Goal: Information Seeking & Learning: Learn about a topic

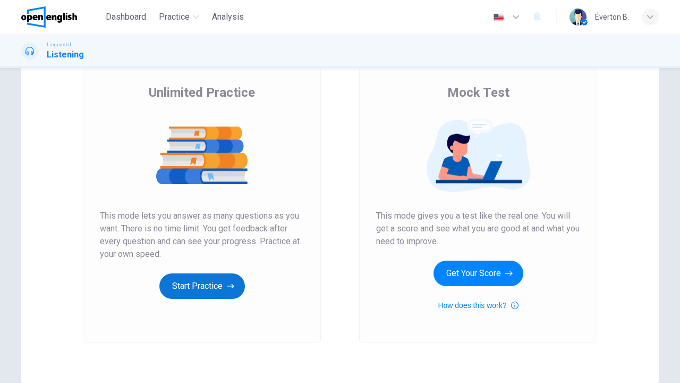
scroll to position [50, 0]
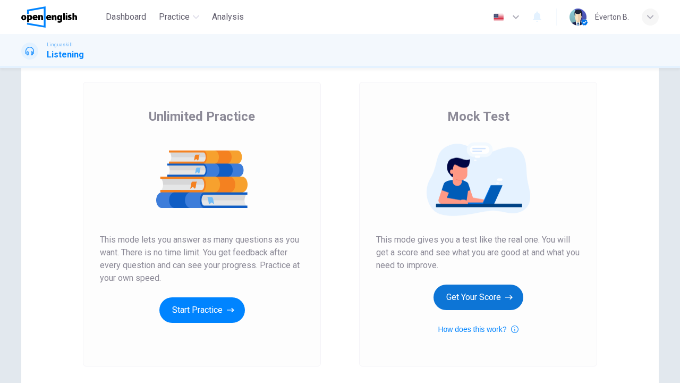
click at [474, 295] on button "Get Your Score" at bounding box center [479, 297] width 90 height 26
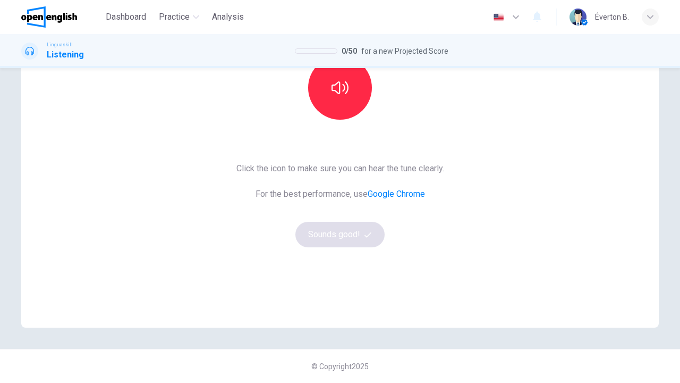
scroll to position [63, 0]
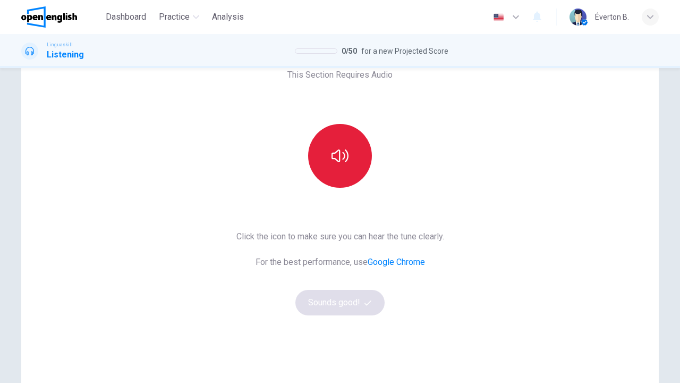
click at [349, 170] on button "button" at bounding box center [340, 156] width 64 height 64
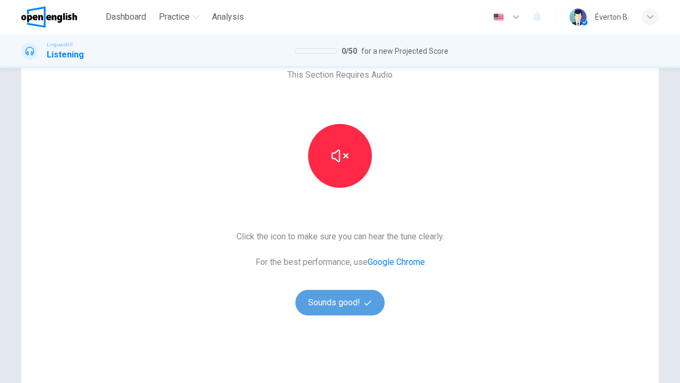
click at [342, 305] on button "Sounds good!" at bounding box center [339, 303] width 89 height 26
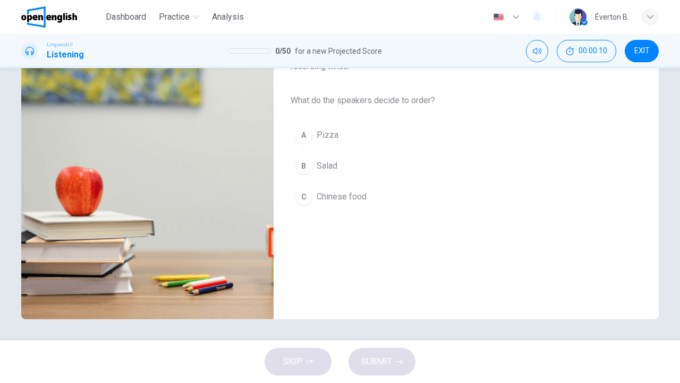
scroll to position [0, 0]
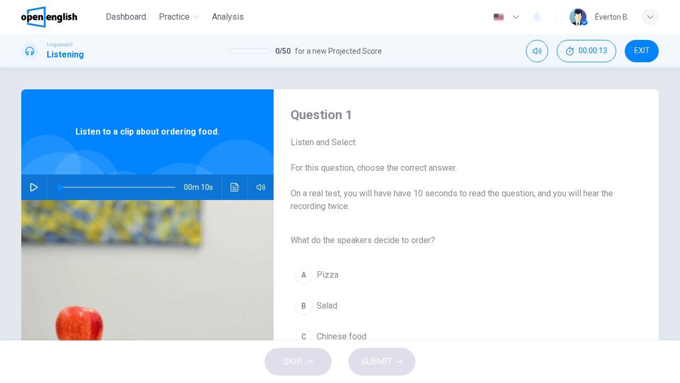
click at [33, 190] on icon "button" at bounding box center [34, 187] width 9 height 9
type input "*"
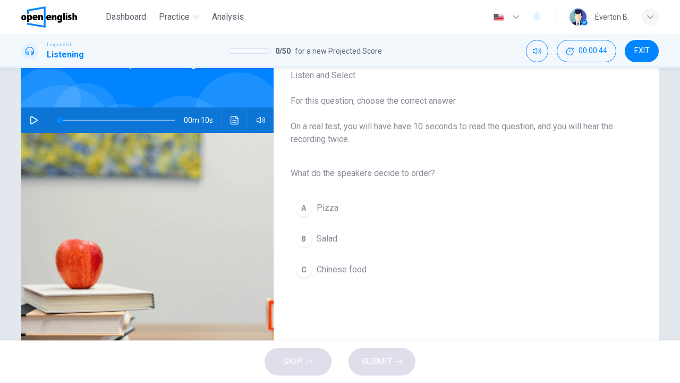
scroll to position [69, 0]
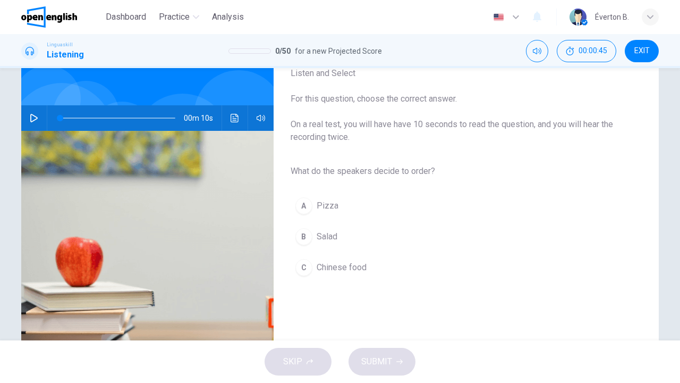
click at [300, 235] on div "B" at bounding box center [303, 236] width 17 height 17
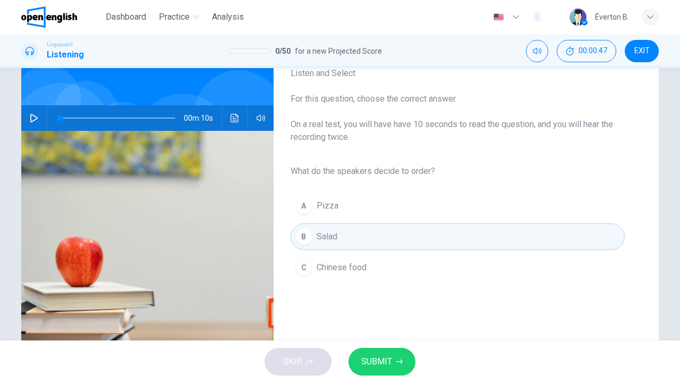
click at [397, 363] on icon "button" at bounding box center [399, 361] width 6 height 6
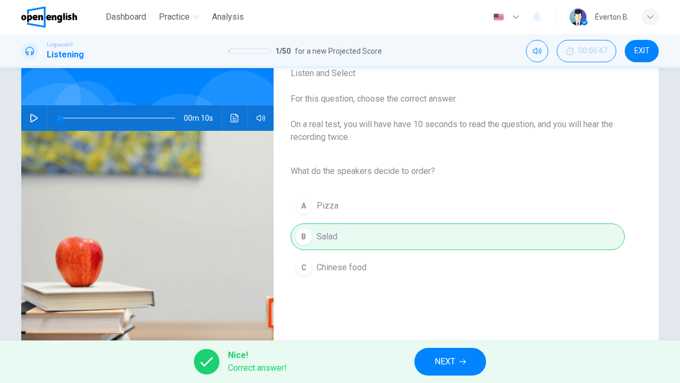
click at [441, 365] on span "NEXT" at bounding box center [445, 361] width 21 height 15
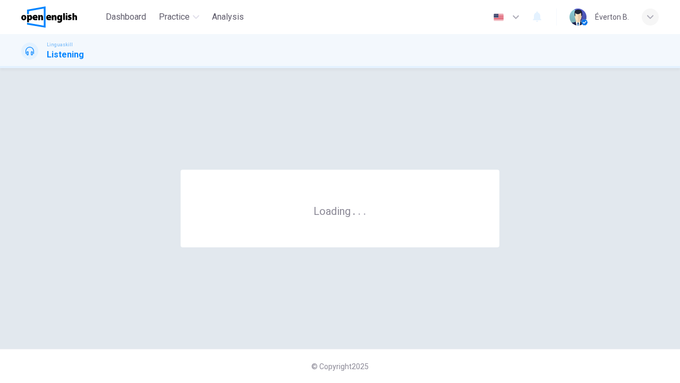
scroll to position [0, 0]
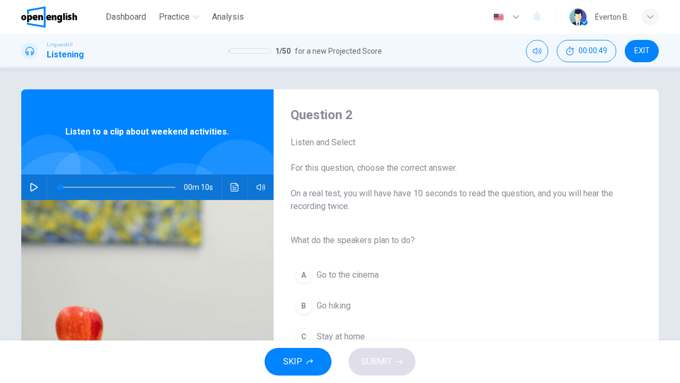
click at [35, 187] on icon "button" at bounding box center [34, 187] width 9 height 9
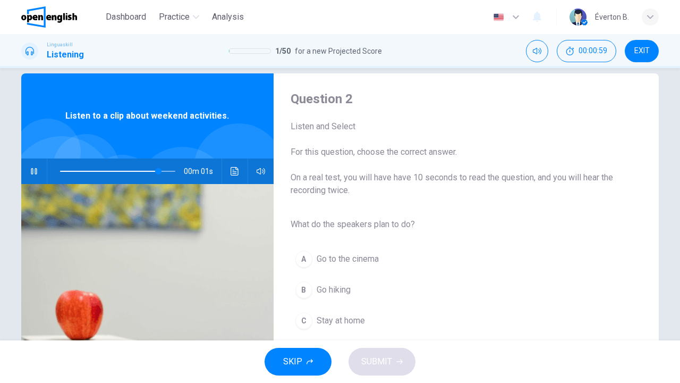
scroll to position [18, 0]
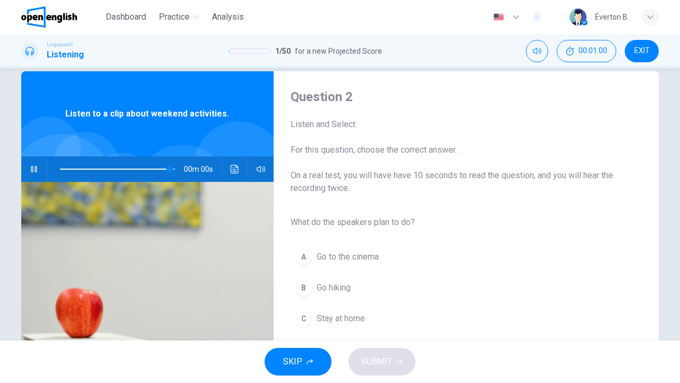
type input "*"
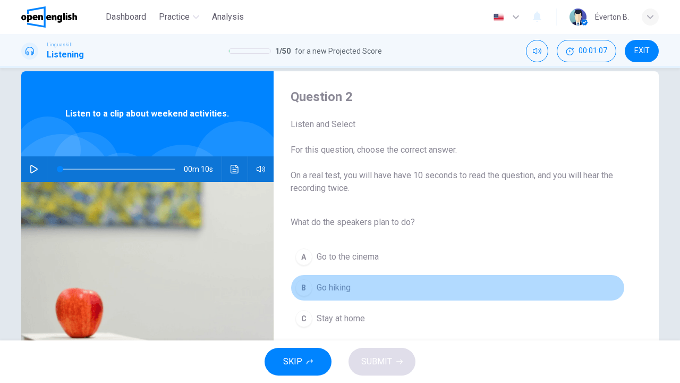
click at [303, 291] on div "B" at bounding box center [303, 287] width 17 height 17
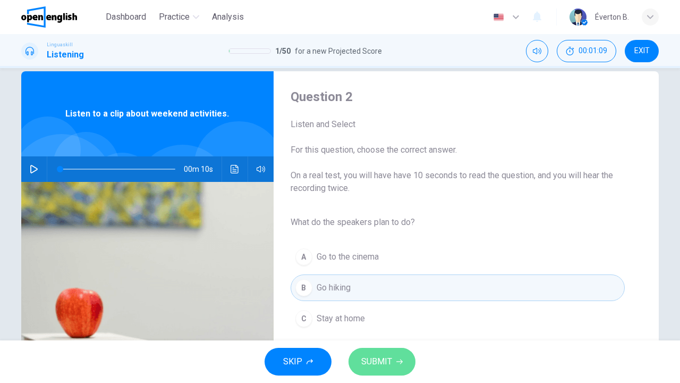
click at [383, 360] on span "SUBMIT" at bounding box center [376, 361] width 31 height 15
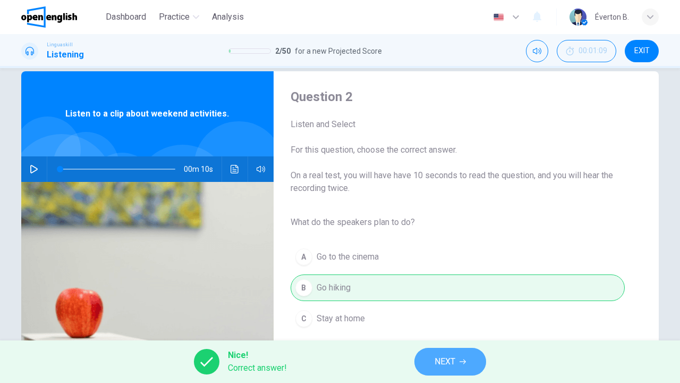
click at [433, 361] on button "NEXT" at bounding box center [450, 361] width 72 height 28
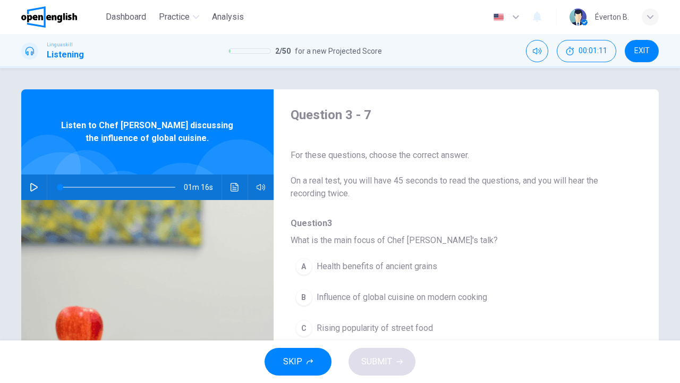
click at [36, 187] on icon "button" at bounding box center [33, 187] width 7 height 9
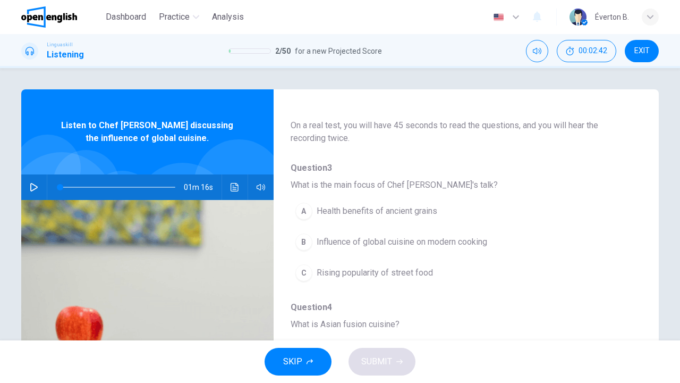
scroll to position [57, 0]
click at [308, 239] on div "B" at bounding box center [303, 239] width 17 height 17
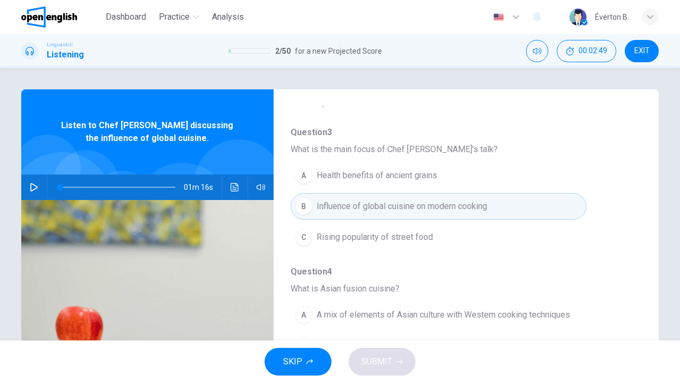
scroll to position [176, 0]
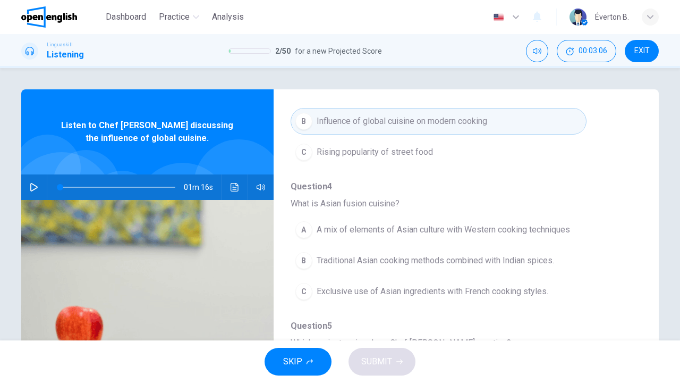
click at [28, 190] on button "button" at bounding box center [34, 187] width 17 height 26
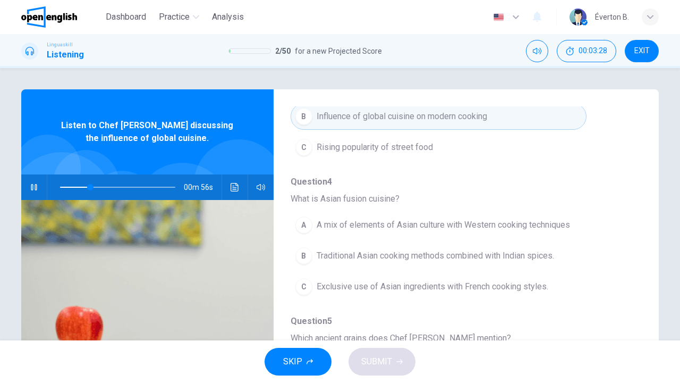
scroll to position [186, 0]
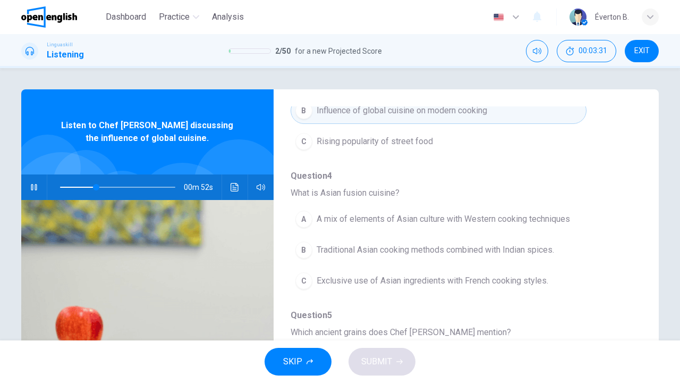
click at [302, 222] on div "A" at bounding box center [303, 218] width 17 height 17
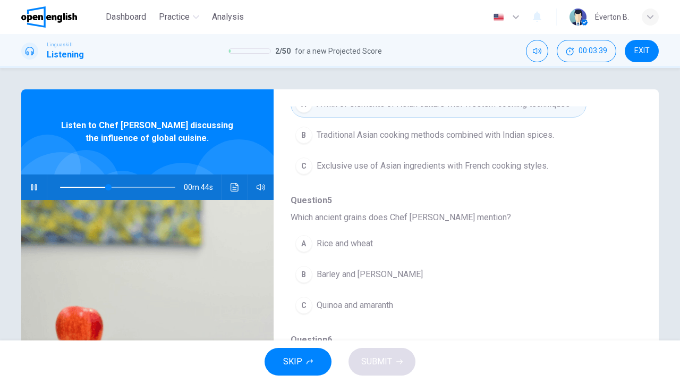
scroll to position [317, 0]
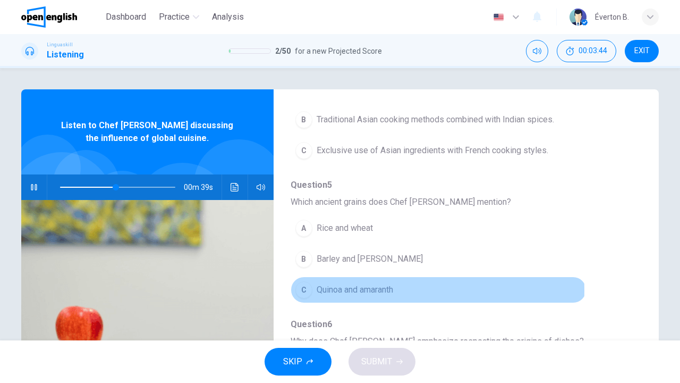
click at [311, 291] on div "C" at bounding box center [303, 289] width 17 height 17
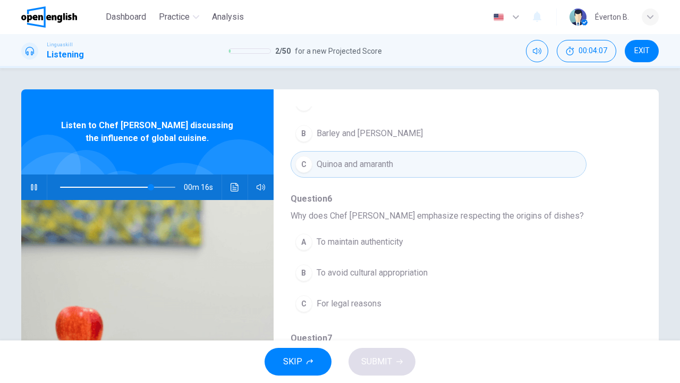
scroll to position [444, 0]
click at [305, 240] on div "A" at bounding box center [303, 239] width 17 height 17
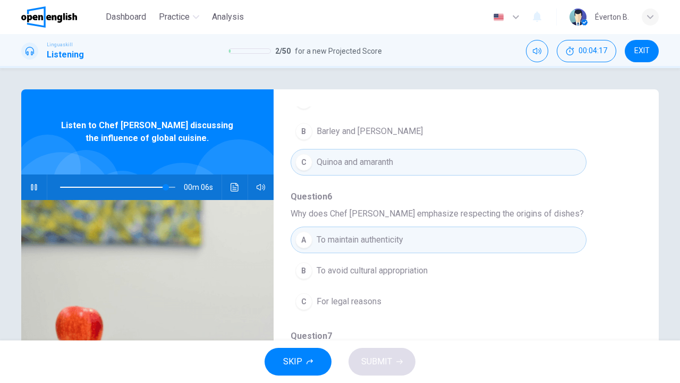
scroll to position [459, 0]
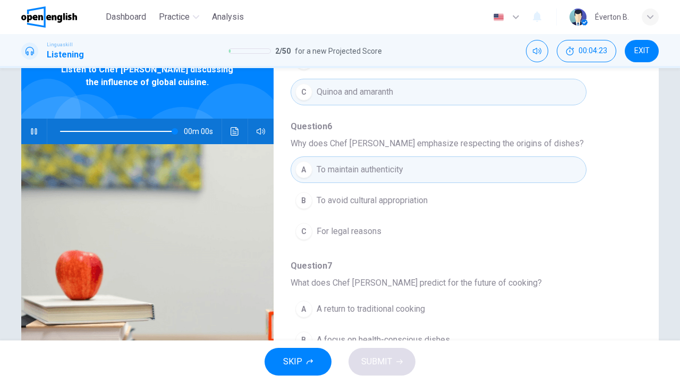
type input "*"
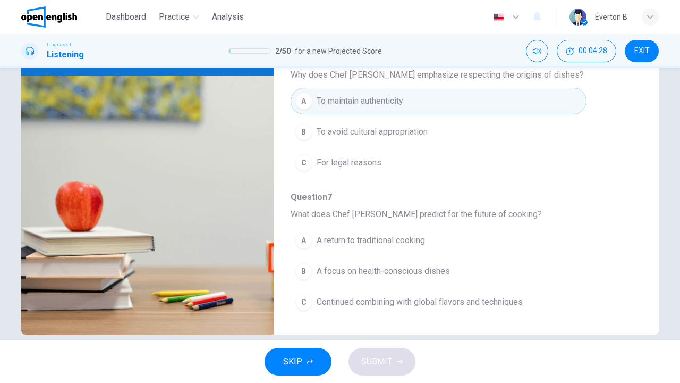
scroll to position [133, 0]
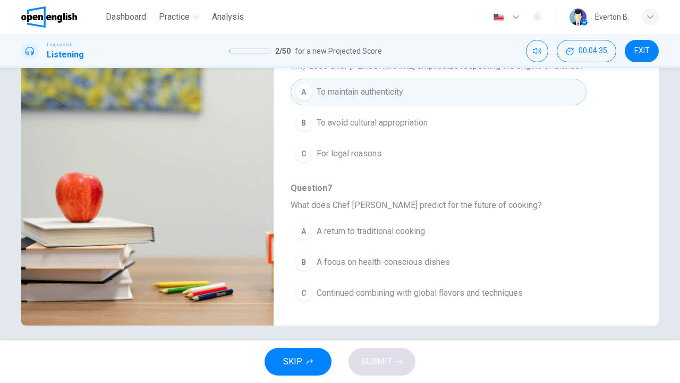
click at [309, 293] on div "C" at bounding box center [303, 292] width 17 height 17
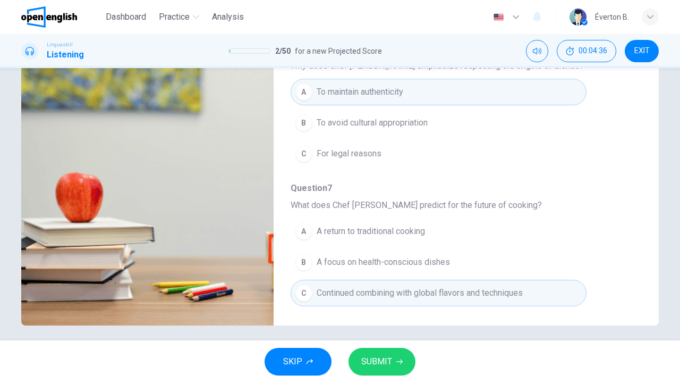
click at [374, 362] on span "SUBMIT" at bounding box center [376, 361] width 31 height 15
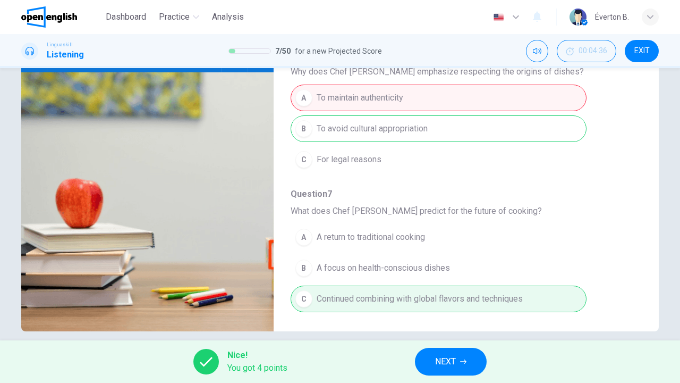
scroll to position [140, 0]
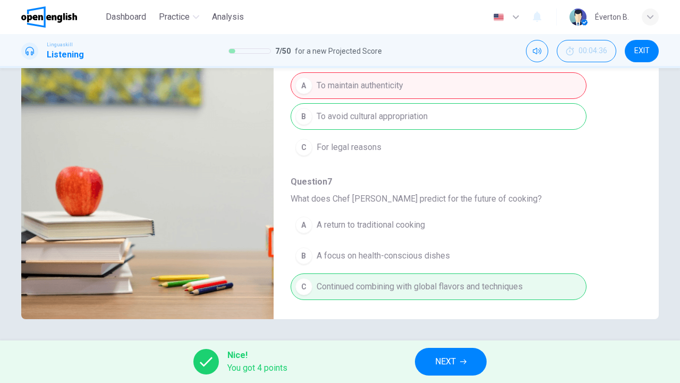
click at [447, 364] on span "NEXT" at bounding box center [445, 361] width 21 height 15
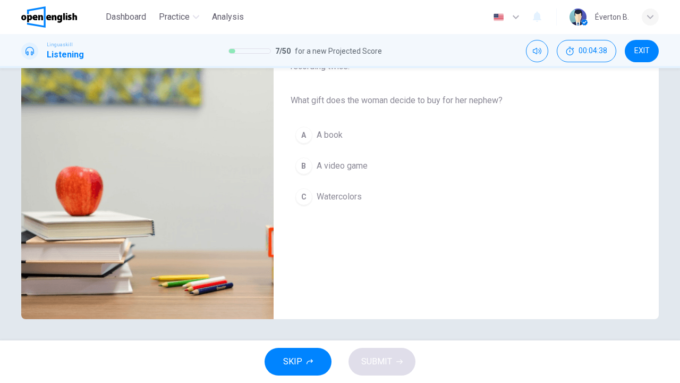
scroll to position [0, 0]
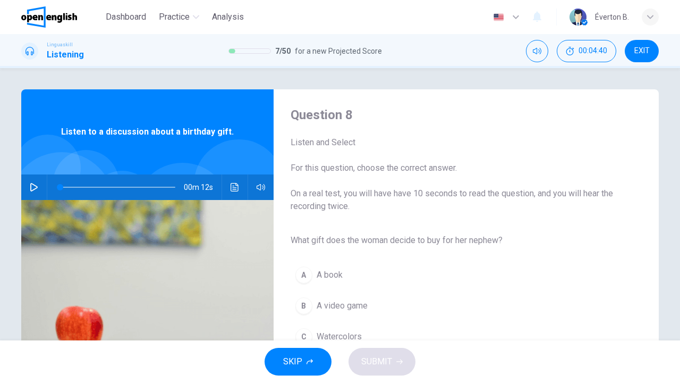
click at [34, 193] on button "button" at bounding box center [34, 187] width 17 height 26
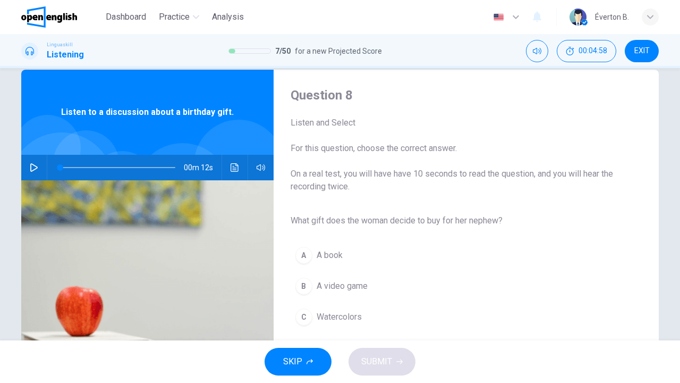
scroll to position [41, 0]
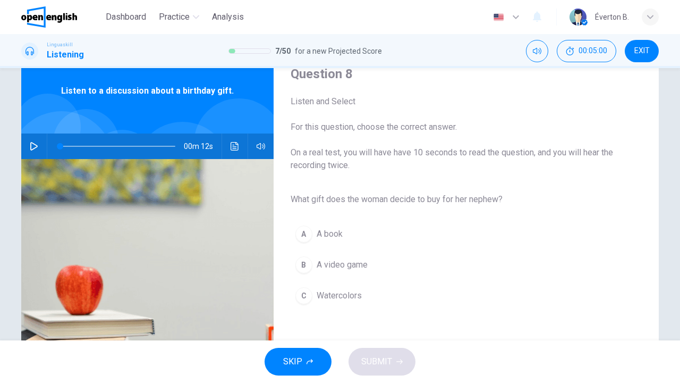
click at [27, 148] on button "button" at bounding box center [34, 146] width 17 height 26
click at [298, 292] on div "C" at bounding box center [303, 295] width 17 height 17
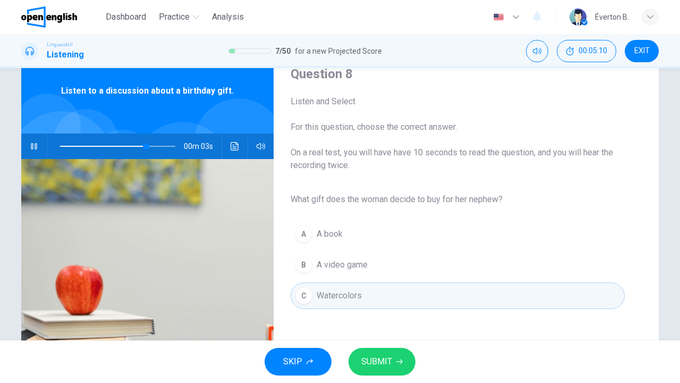
click at [387, 362] on span "SUBMIT" at bounding box center [376, 361] width 31 height 15
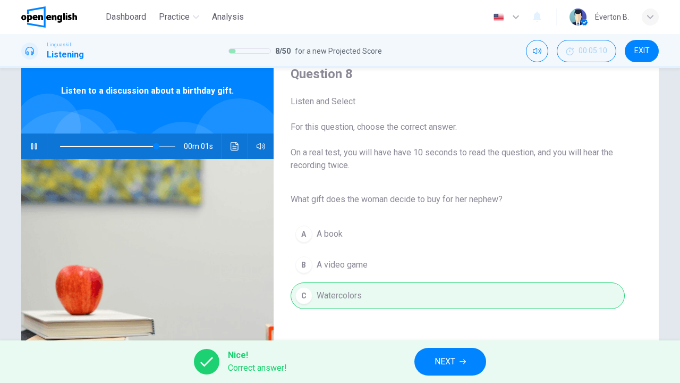
type input "**"
click at [460, 358] on button "NEXT" at bounding box center [450, 361] width 72 height 28
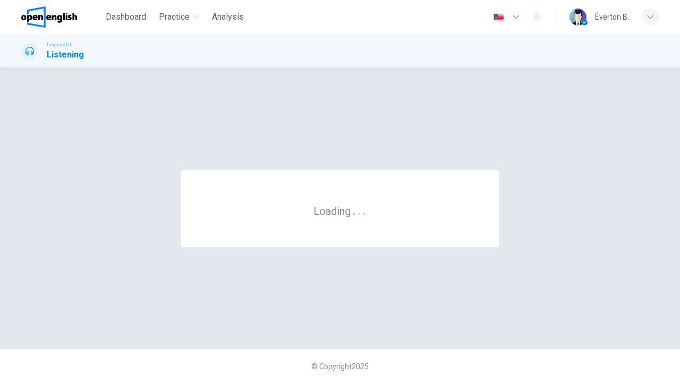
scroll to position [0, 0]
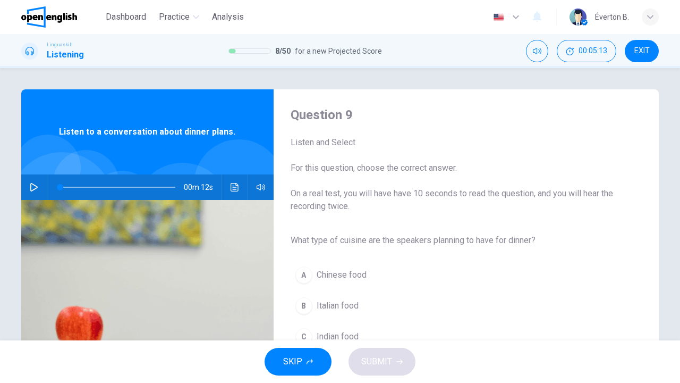
click at [30, 190] on icon "button" at bounding box center [33, 187] width 7 height 9
type input "*"
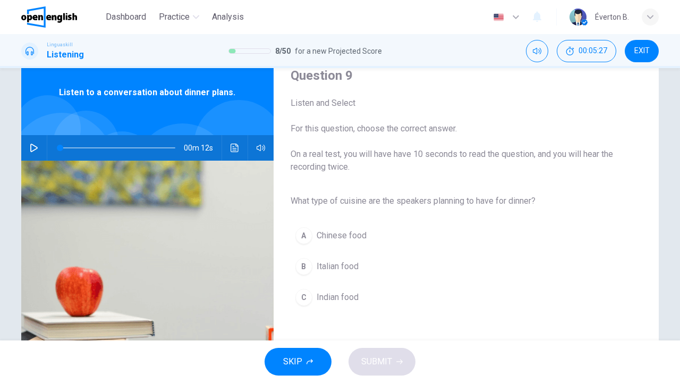
scroll to position [56, 0]
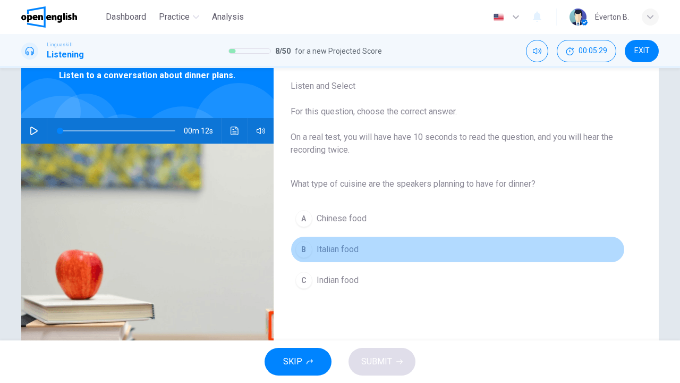
click at [306, 248] on div "B" at bounding box center [303, 249] width 17 height 17
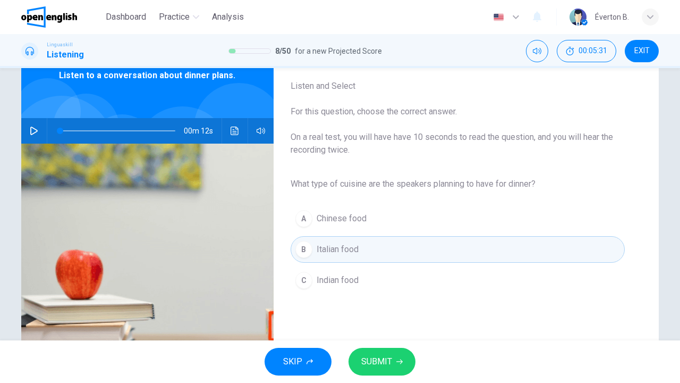
click at [386, 364] on span "SUBMIT" at bounding box center [376, 361] width 31 height 15
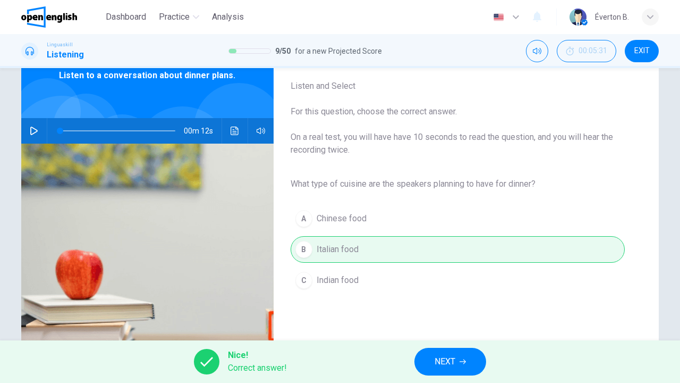
click at [445, 363] on span "NEXT" at bounding box center [445, 361] width 21 height 15
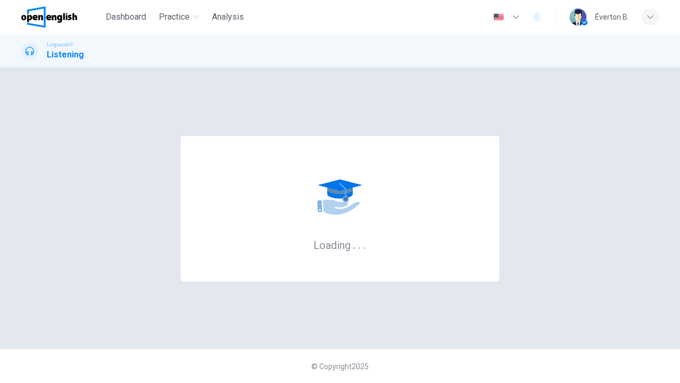
scroll to position [0, 0]
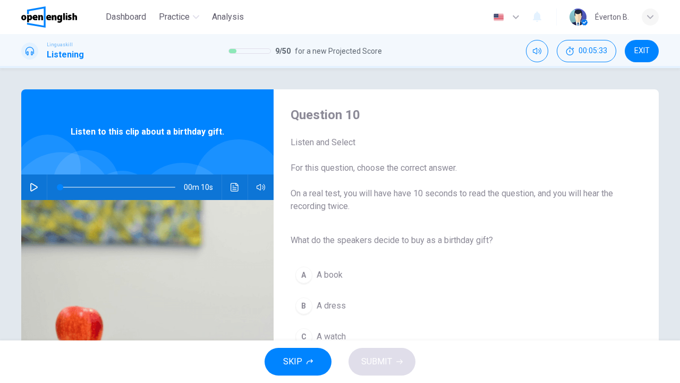
click at [36, 186] on icon "button" at bounding box center [34, 187] width 9 height 9
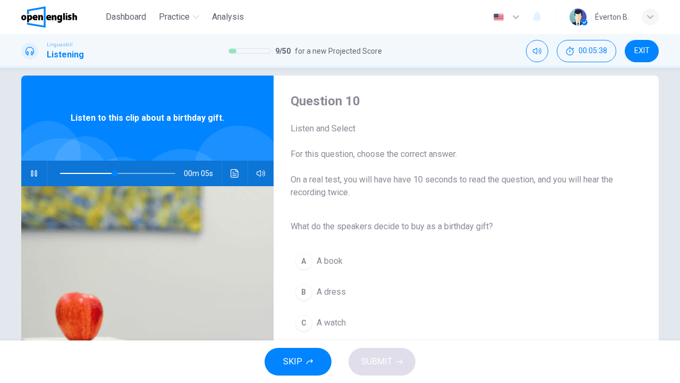
scroll to position [26, 0]
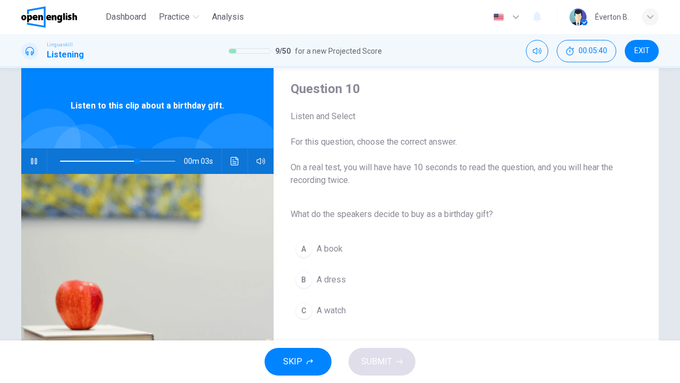
click at [301, 246] on div "A" at bounding box center [303, 248] width 17 height 17
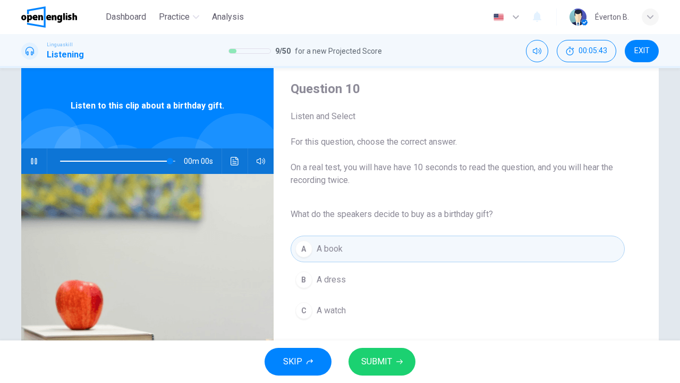
type input "*"
click at [369, 360] on span "SUBMIT" at bounding box center [376, 361] width 31 height 15
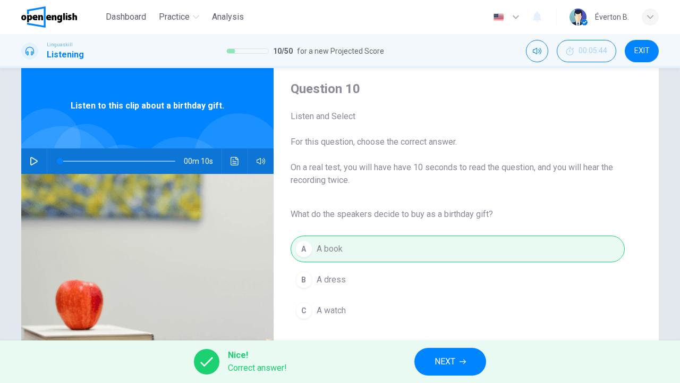
click at [446, 359] on span "NEXT" at bounding box center [445, 361] width 21 height 15
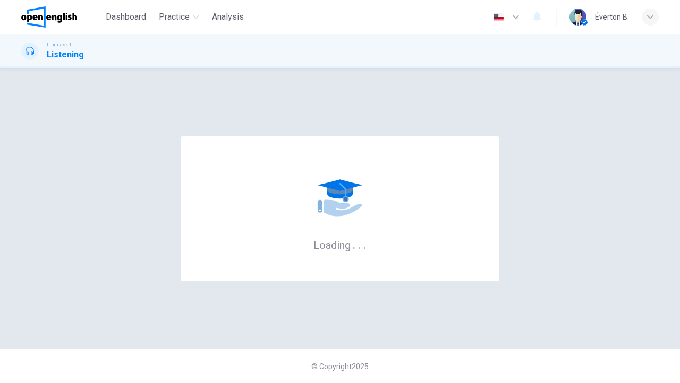
scroll to position [0, 0]
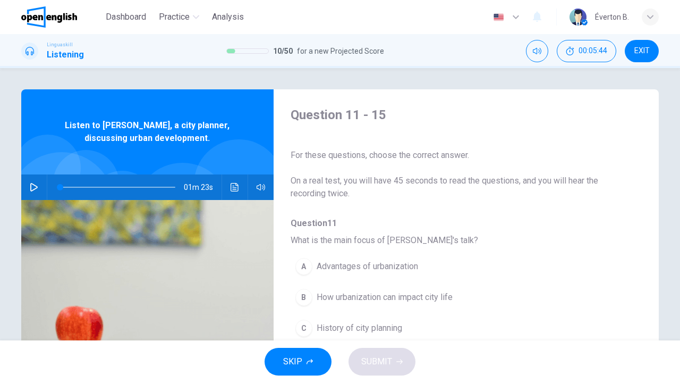
click at [35, 188] on icon "button" at bounding box center [33, 187] width 7 height 9
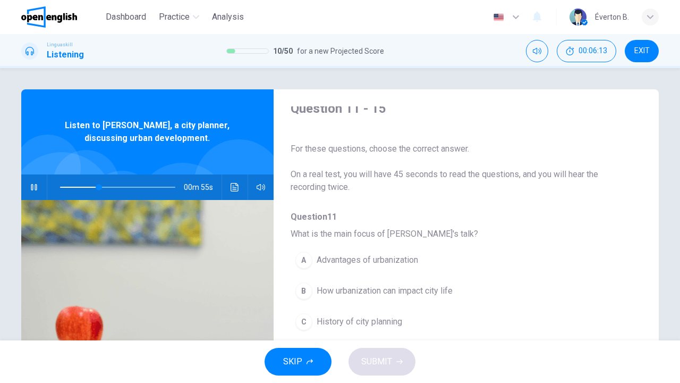
scroll to position [14, 0]
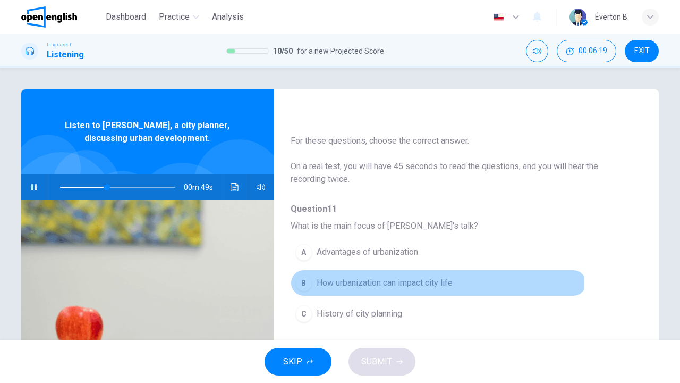
click at [298, 283] on div "B" at bounding box center [303, 282] width 17 height 17
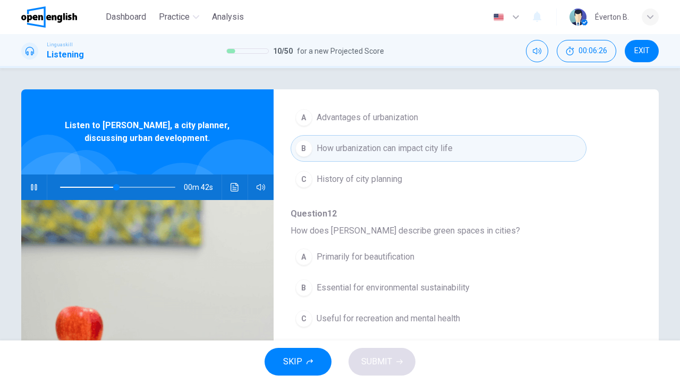
scroll to position [159, 0]
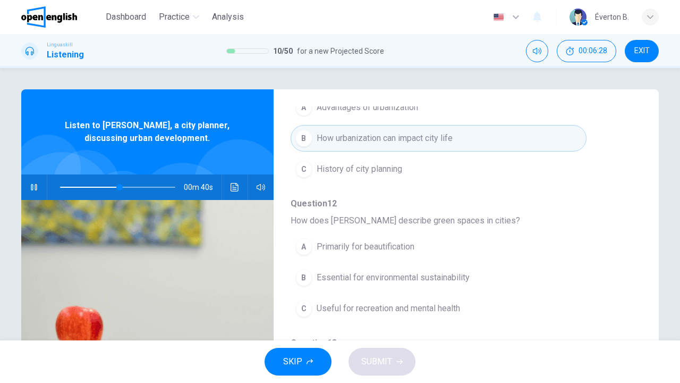
click at [306, 281] on div "B" at bounding box center [303, 277] width 17 height 17
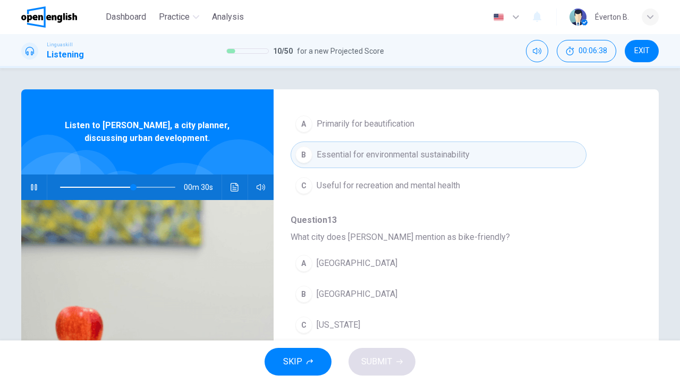
scroll to position [284, 0]
click at [307, 295] on div "B" at bounding box center [303, 291] width 17 height 17
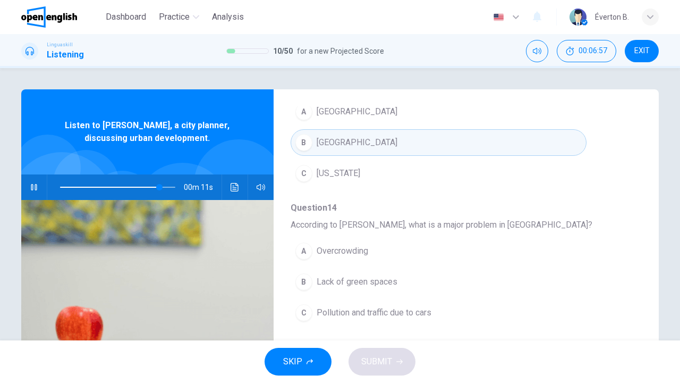
scroll to position [435, 0]
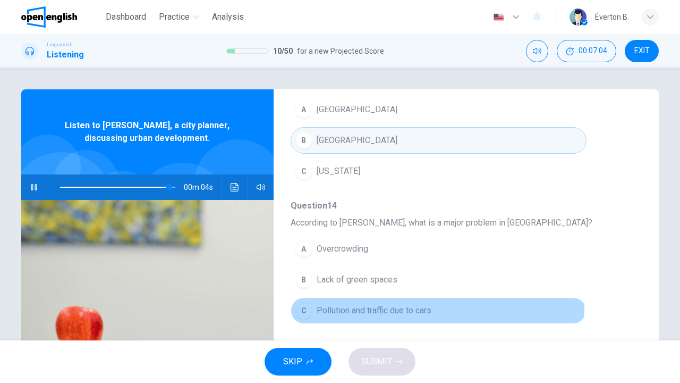
click at [298, 305] on div "C" at bounding box center [303, 310] width 17 height 17
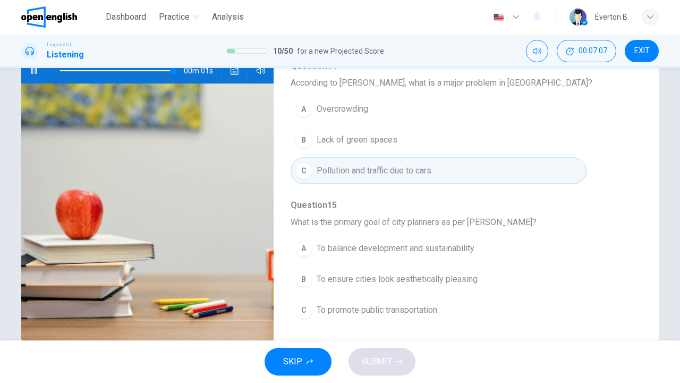
scroll to position [124, 0]
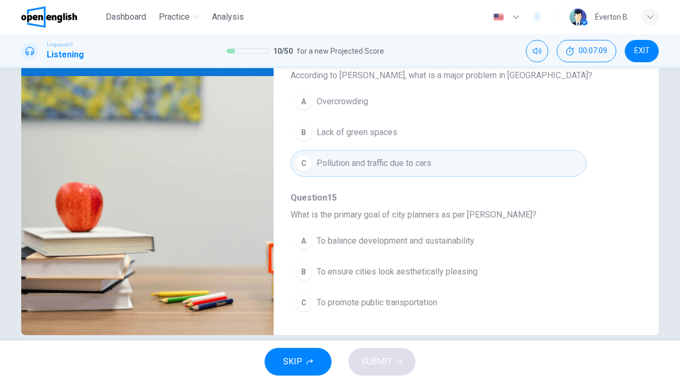
type input "*"
click at [306, 241] on div "A" at bounding box center [303, 240] width 17 height 17
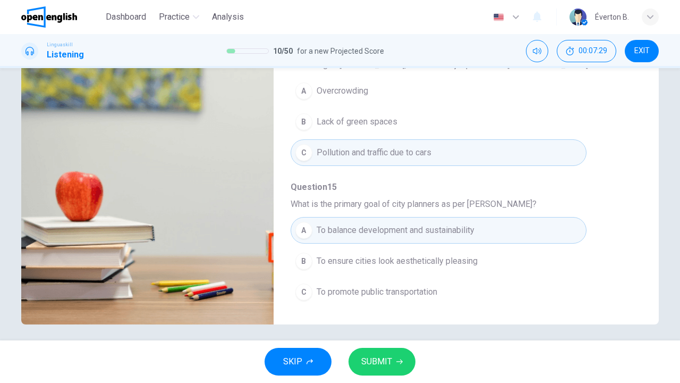
scroll to position [140, 0]
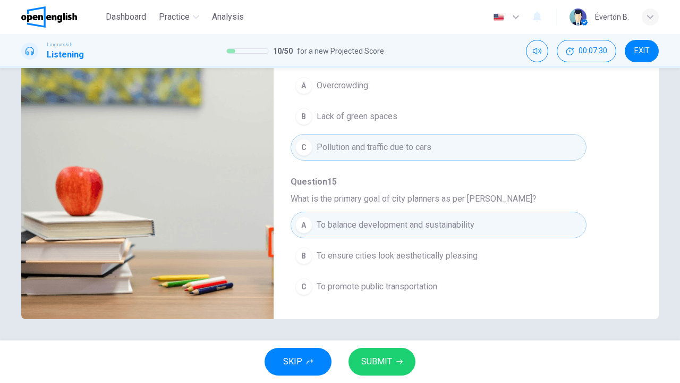
click at [384, 359] on span "SUBMIT" at bounding box center [376, 361] width 31 height 15
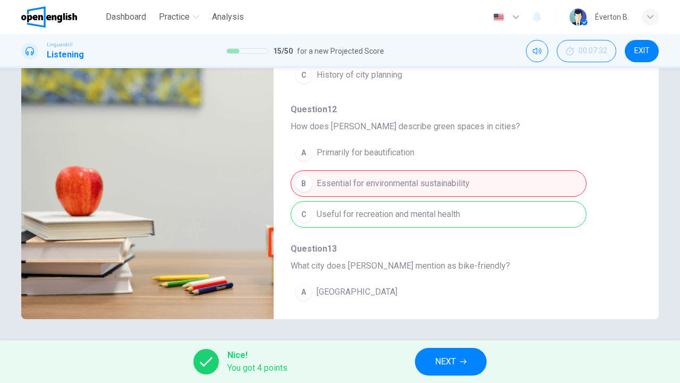
scroll to position [111, 0]
click at [443, 362] on span "NEXT" at bounding box center [445, 361] width 21 height 15
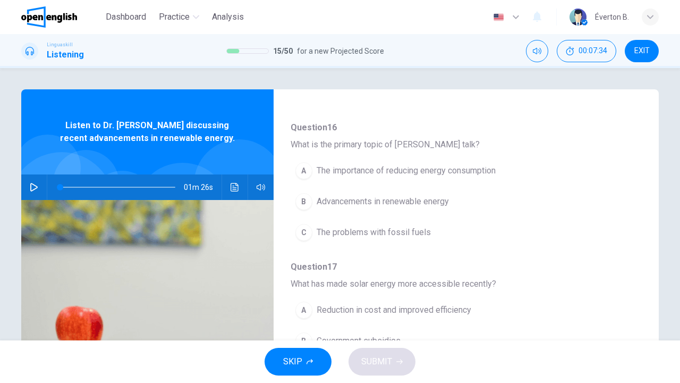
scroll to position [0, 0]
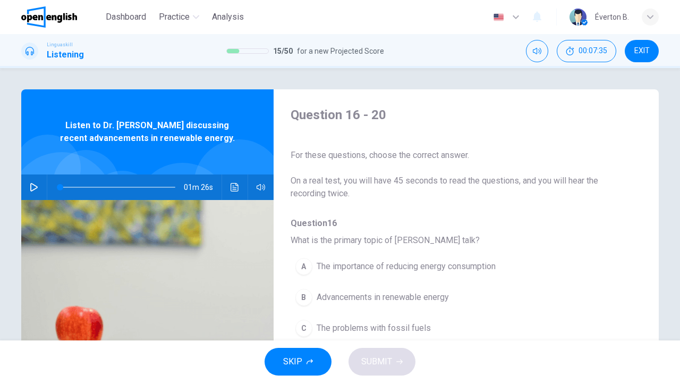
click at [34, 189] on icon "button" at bounding box center [34, 187] width 9 height 9
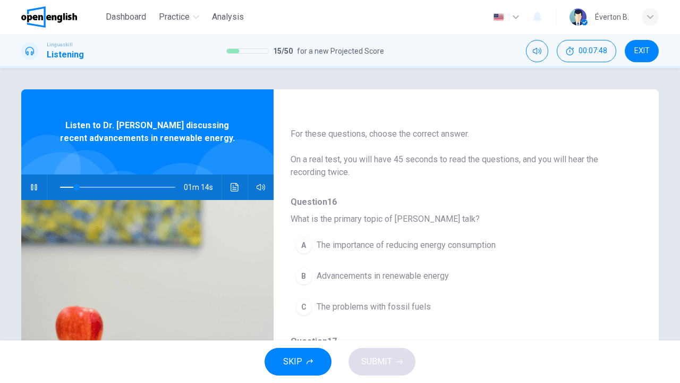
scroll to position [26, 0]
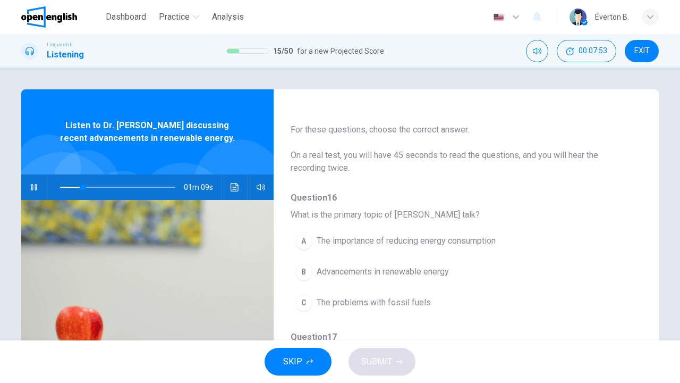
click at [299, 272] on div "B" at bounding box center [303, 271] width 17 height 17
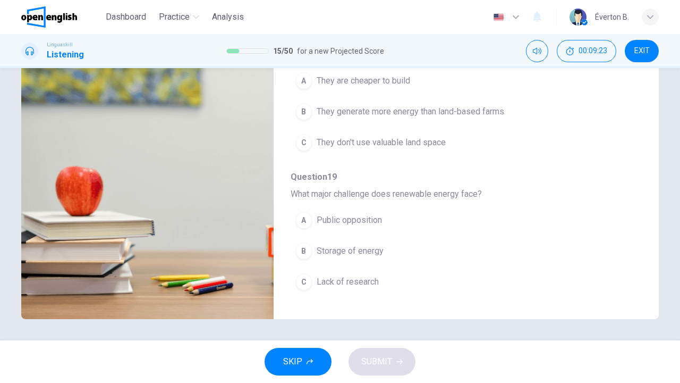
scroll to position [43, 0]
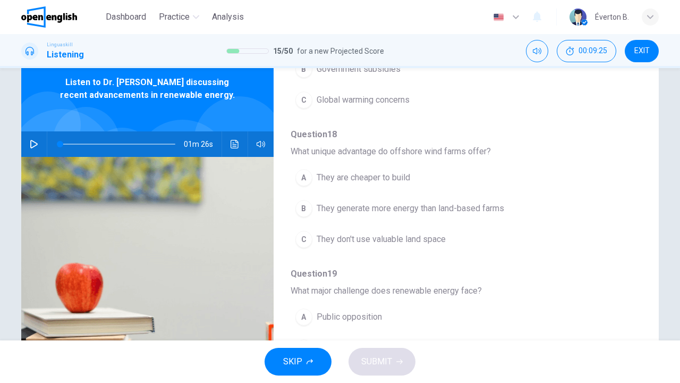
click at [39, 146] on button "button" at bounding box center [34, 144] width 17 height 26
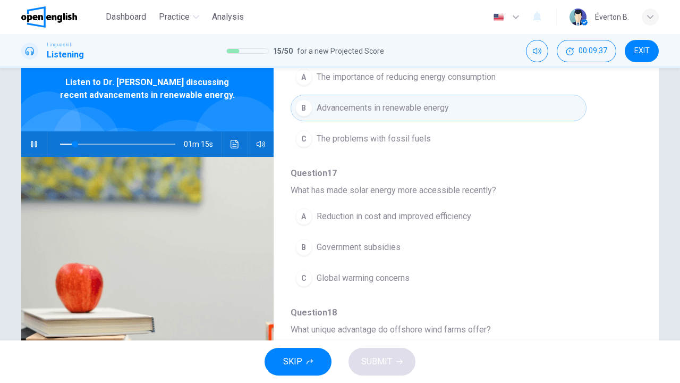
scroll to position [168, 0]
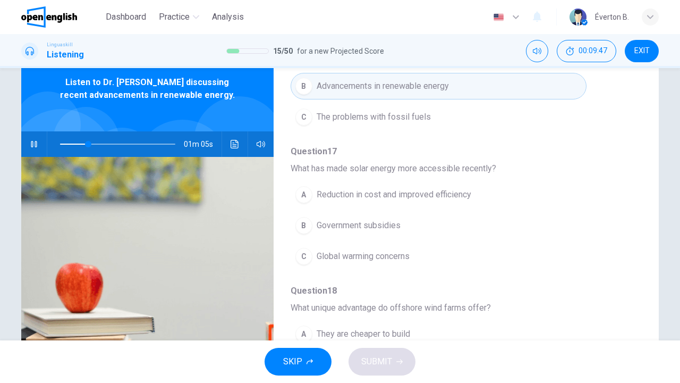
click at [302, 193] on div "A" at bounding box center [303, 194] width 17 height 17
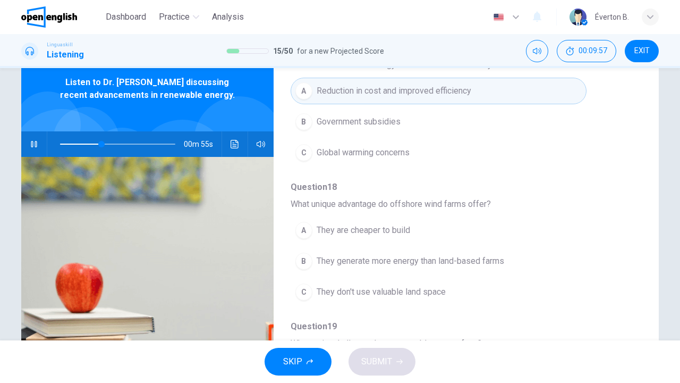
scroll to position [303, 0]
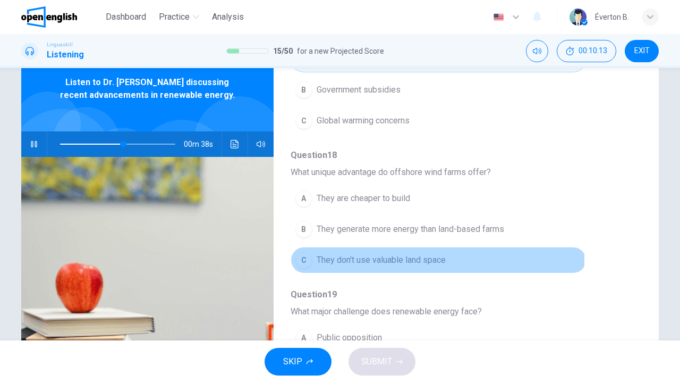
click at [305, 258] on div "C" at bounding box center [303, 259] width 17 height 17
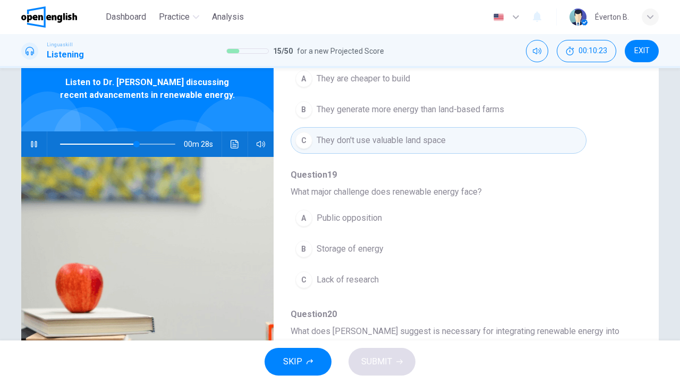
scroll to position [425, 0]
click at [305, 248] on div "B" at bounding box center [303, 246] width 17 height 17
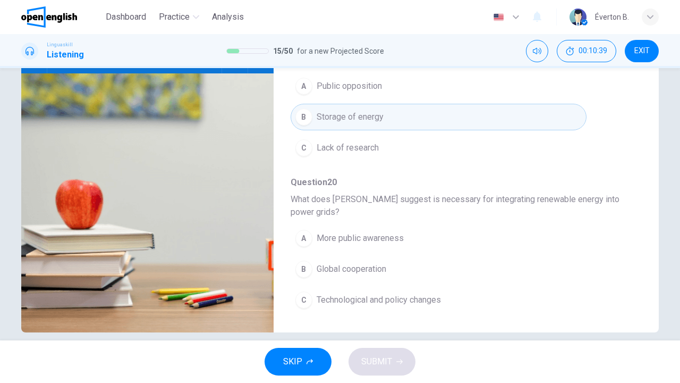
scroll to position [140, 0]
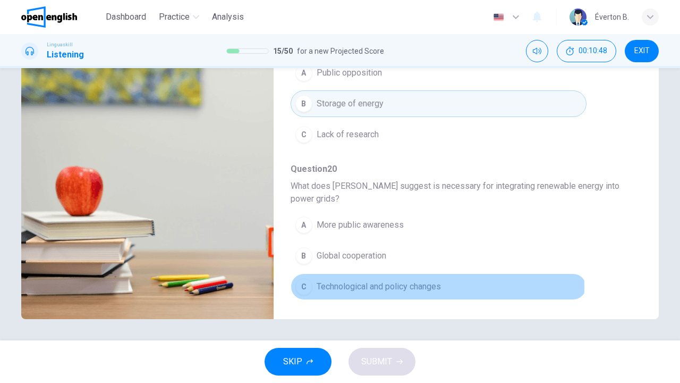
click at [306, 288] on div "C" at bounding box center [303, 286] width 17 height 17
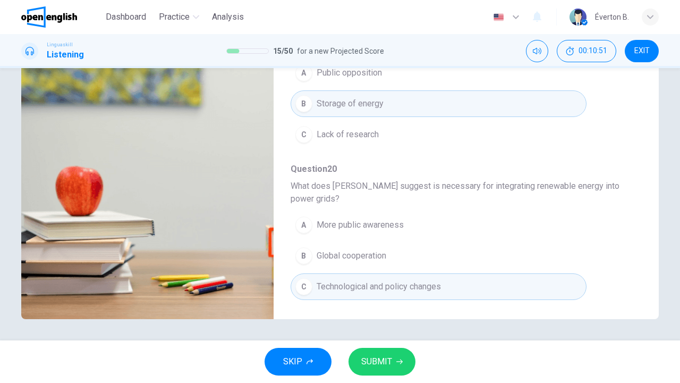
type input "*"
click at [391, 358] on span "SUBMIT" at bounding box center [376, 361] width 31 height 15
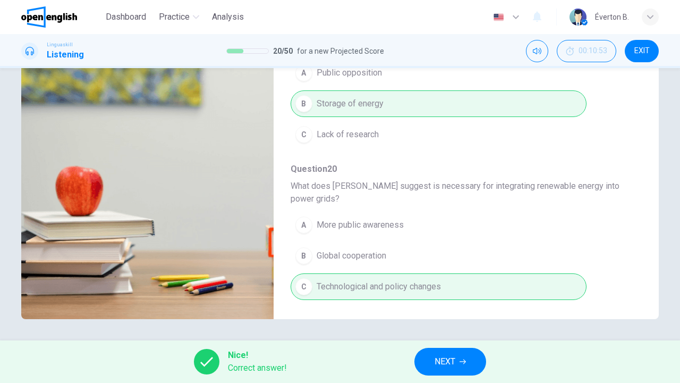
scroll to position [429, 0]
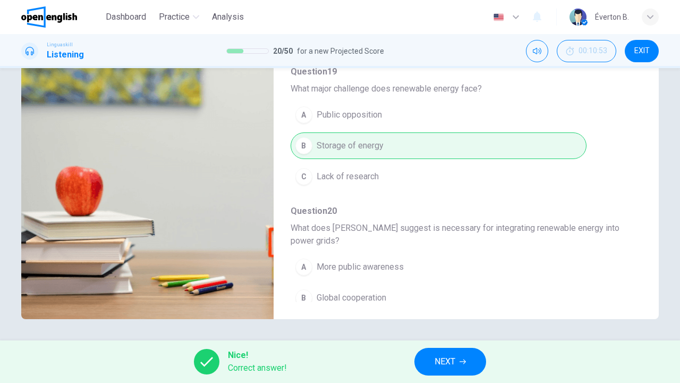
click at [452, 358] on span "NEXT" at bounding box center [445, 361] width 21 height 15
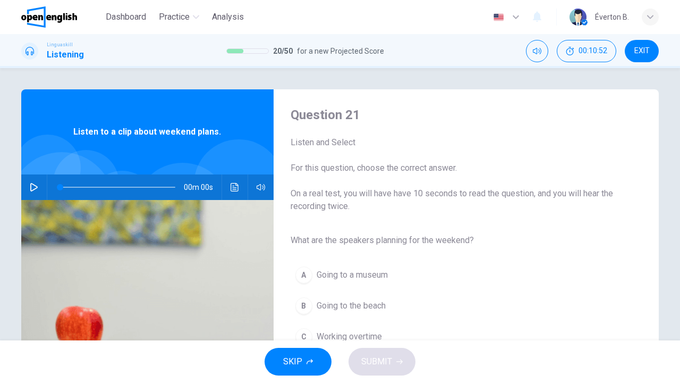
scroll to position [2, 0]
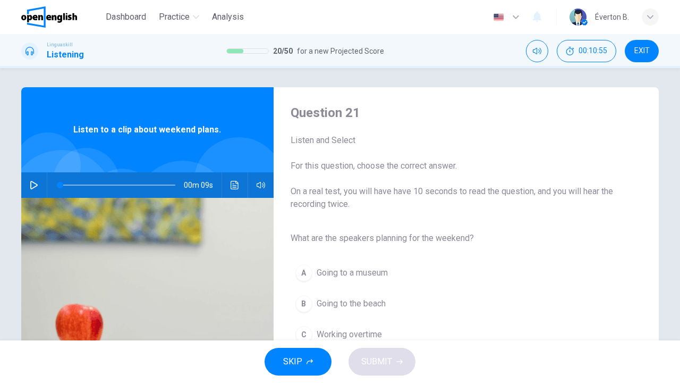
click at [32, 189] on icon "button" at bounding box center [34, 185] width 9 height 9
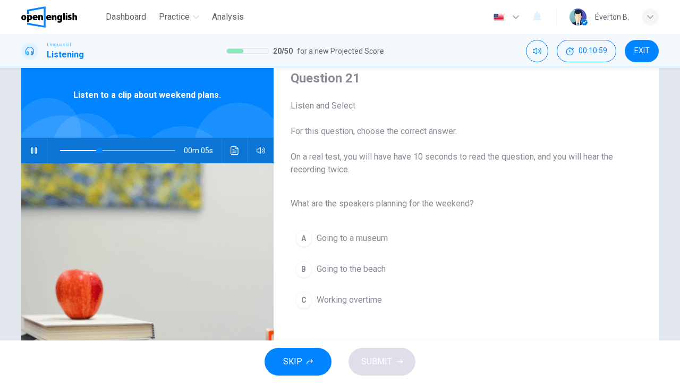
scroll to position [45, 0]
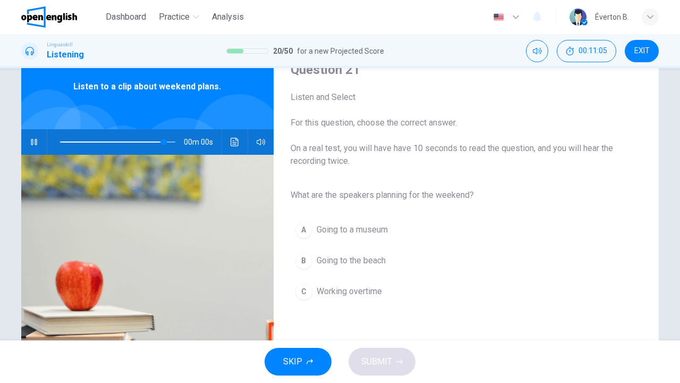
type input "*"
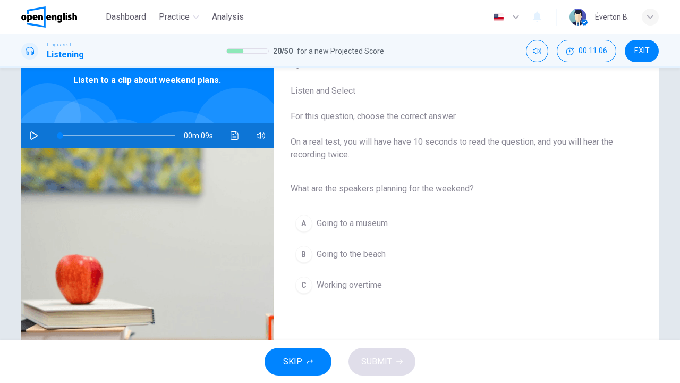
click at [304, 252] on div "B" at bounding box center [303, 253] width 17 height 17
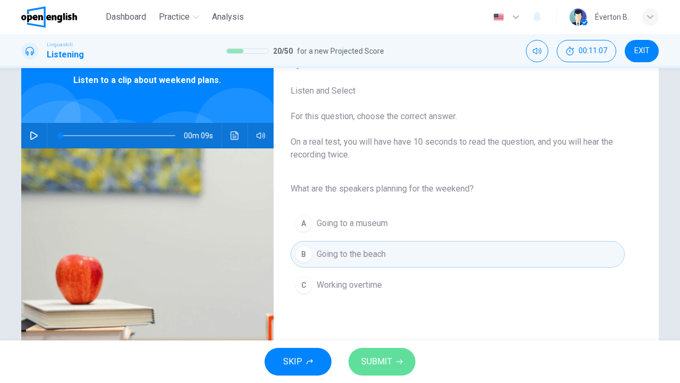
click at [375, 360] on span "SUBMIT" at bounding box center [376, 361] width 31 height 15
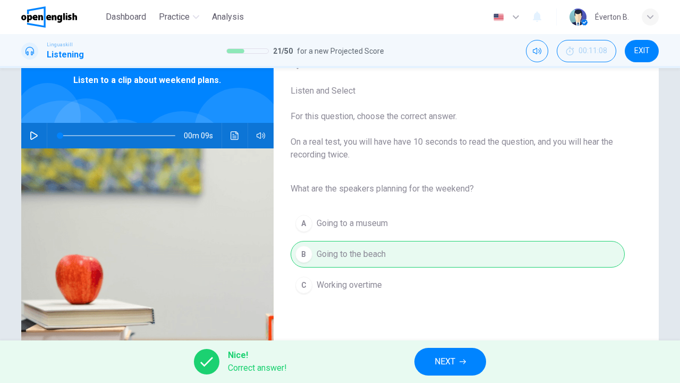
click at [444, 360] on span "NEXT" at bounding box center [445, 361] width 21 height 15
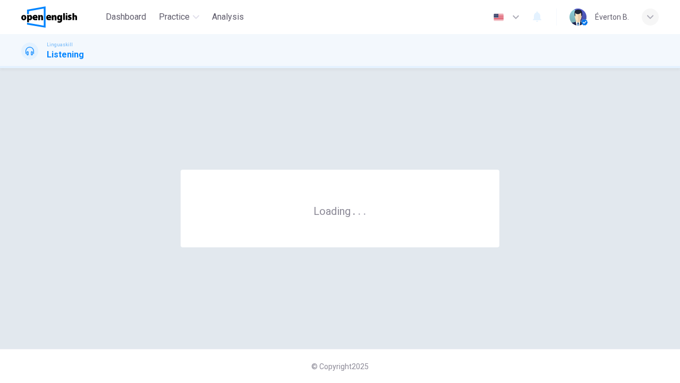
scroll to position [0, 0]
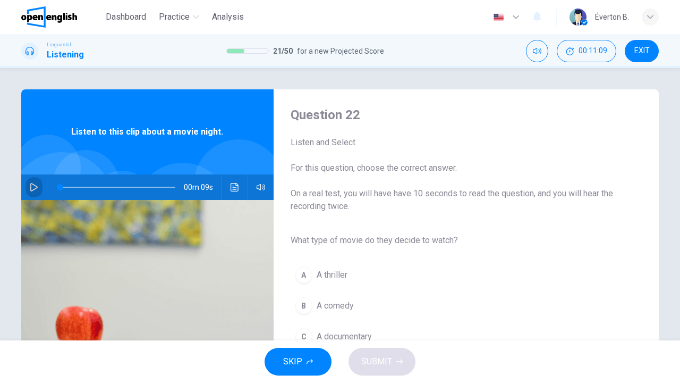
click at [37, 187] on icon "button" at bounding box center [34, 187] width 9 height 9
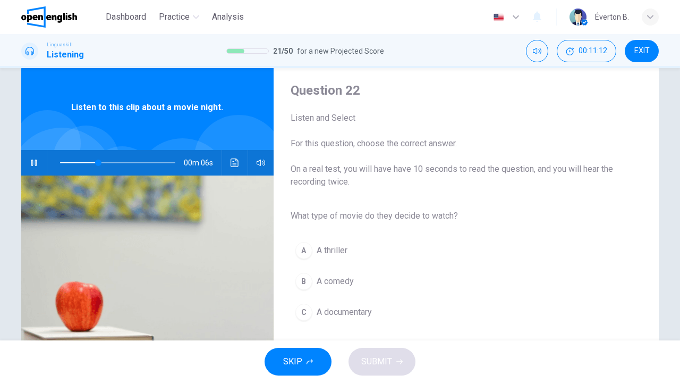
scroll to position [60, 0]
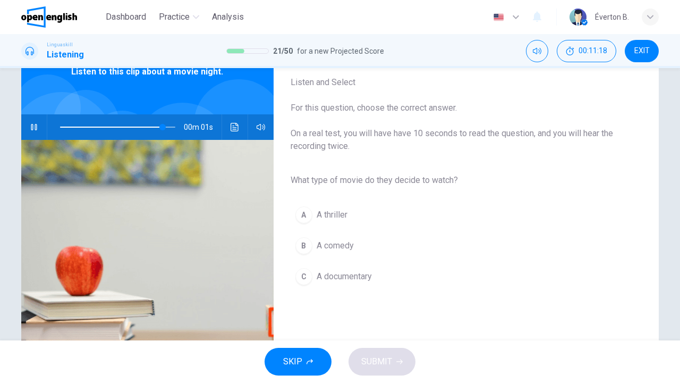
click at [303, 245] on div "B" at bounding box center [303, 245] width 17 height 17
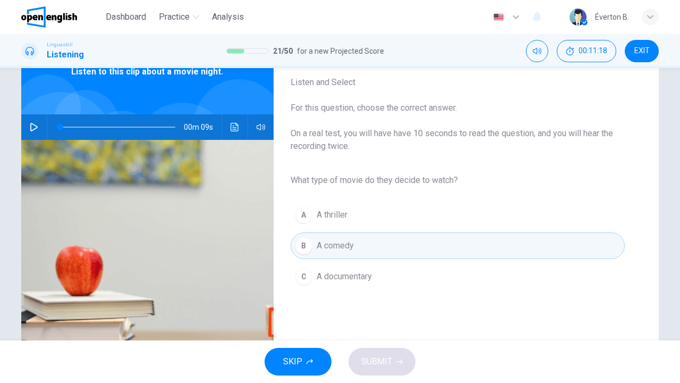
type input "*"
drag, startPoint x: 385, startPoint y: 360, endPoint x: 388, endPoint y: 354, distance: 6.2
click at [386, 359] on span "SUBMIT" at bounding box center [376, 361] width 31 height 15
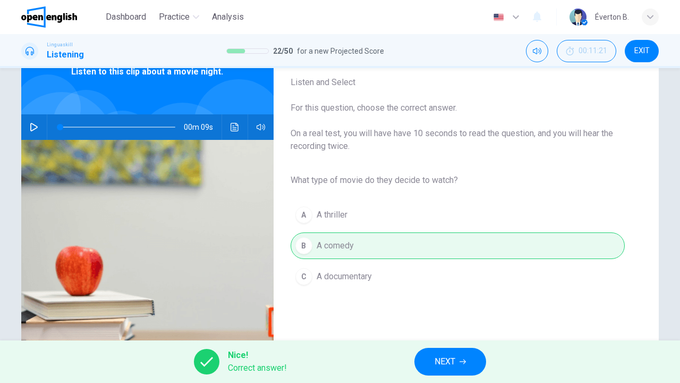
click at [454, 355] on span "NEXT" at bounding box center [445, 361] width 21 height 15
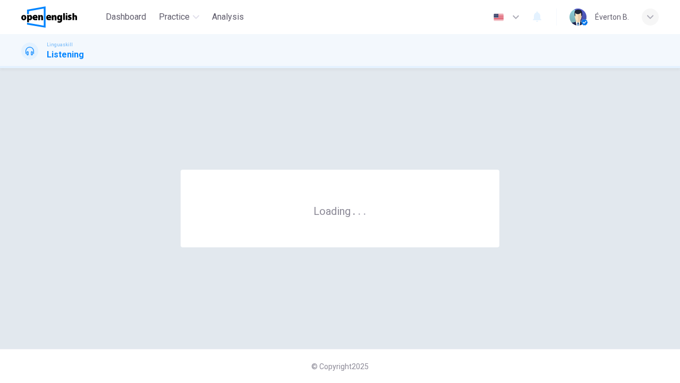
scroll to position [0, 0]
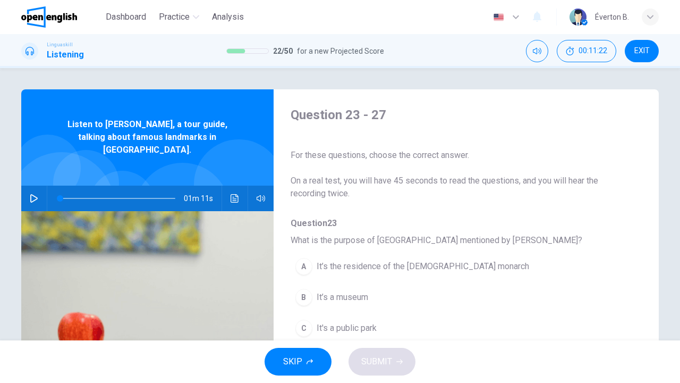
click at [650, 53] on button "EXIT" at bounding box center [642, 51] width 34 height 22
